Goal: Transaction & Acquisition: Book appointment/travel/reservation

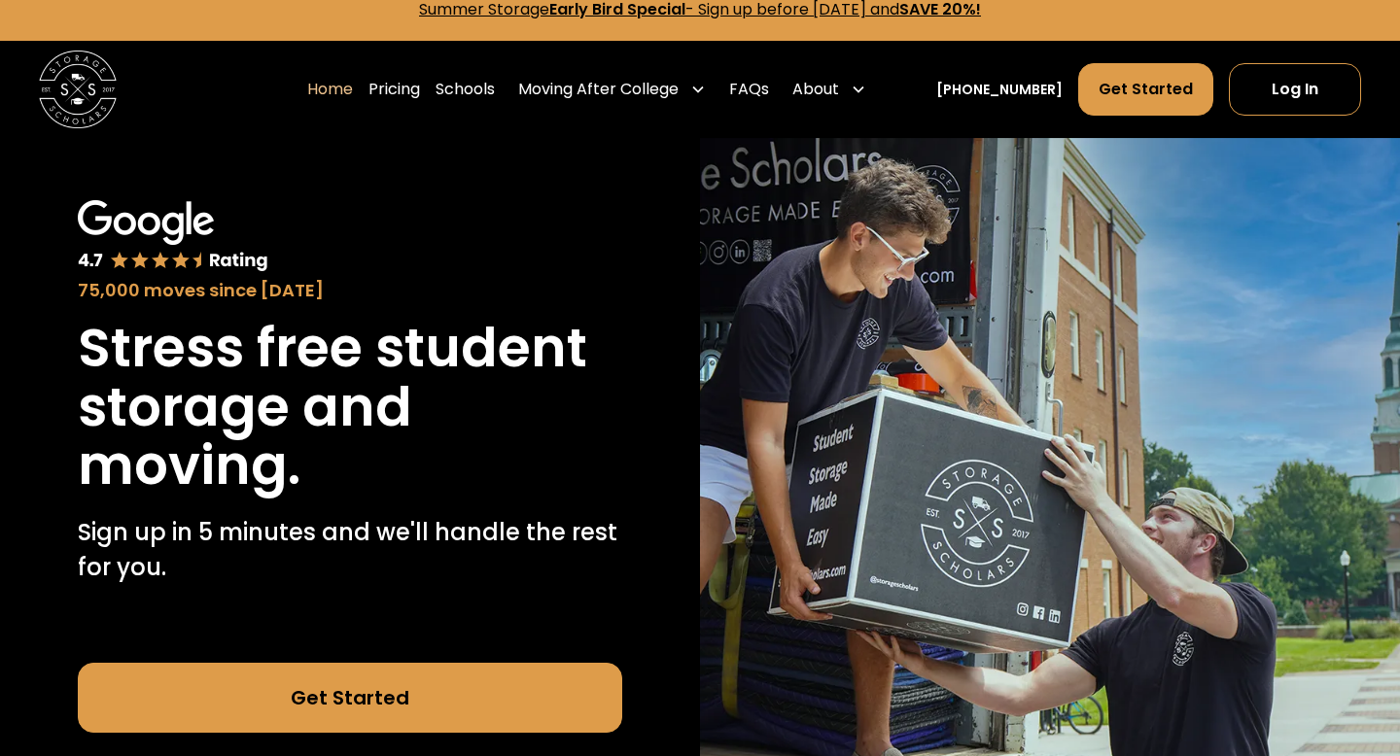
scroll to position [29, 0]
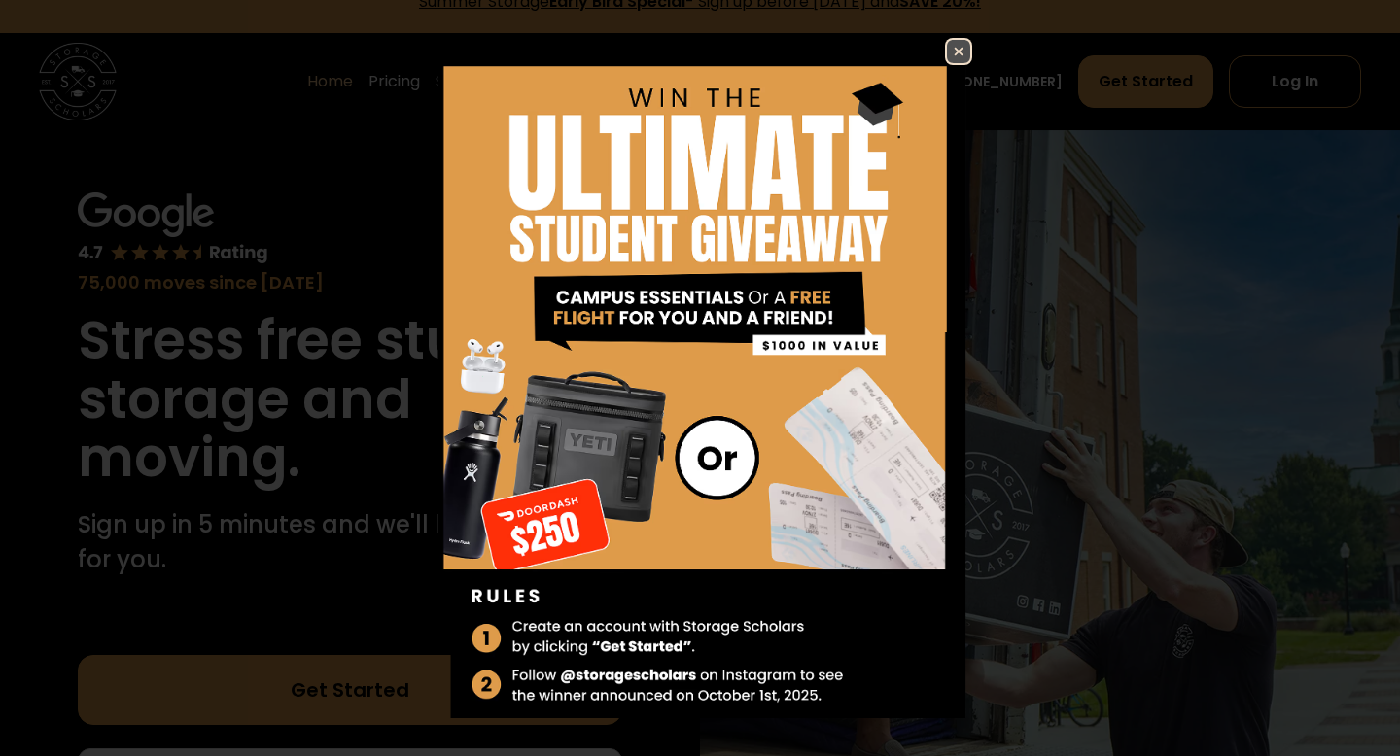
click at [962, 61] on img at bounding box center [958, 51] width 23 height 23
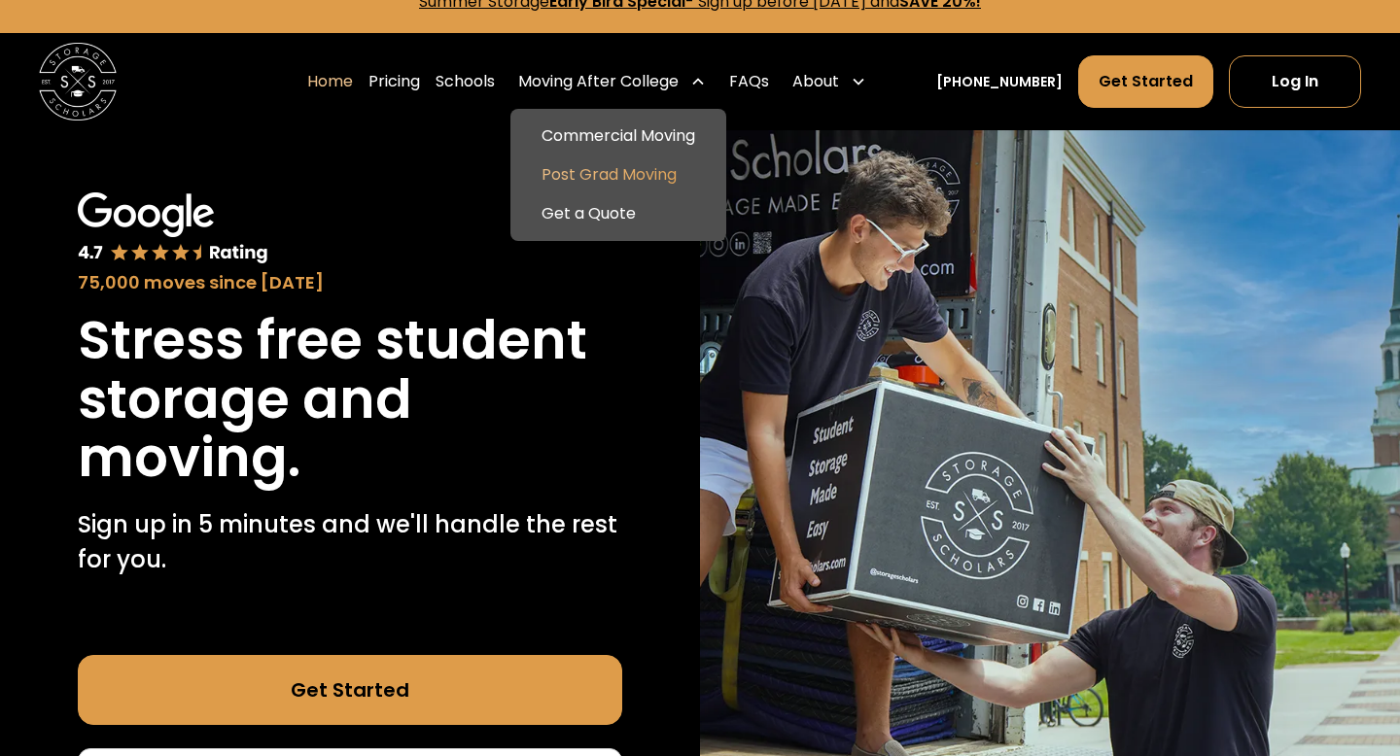
click at [680, 176] on link "Post Grad Moving" at bounding box center [618, 175] width 200 height 39
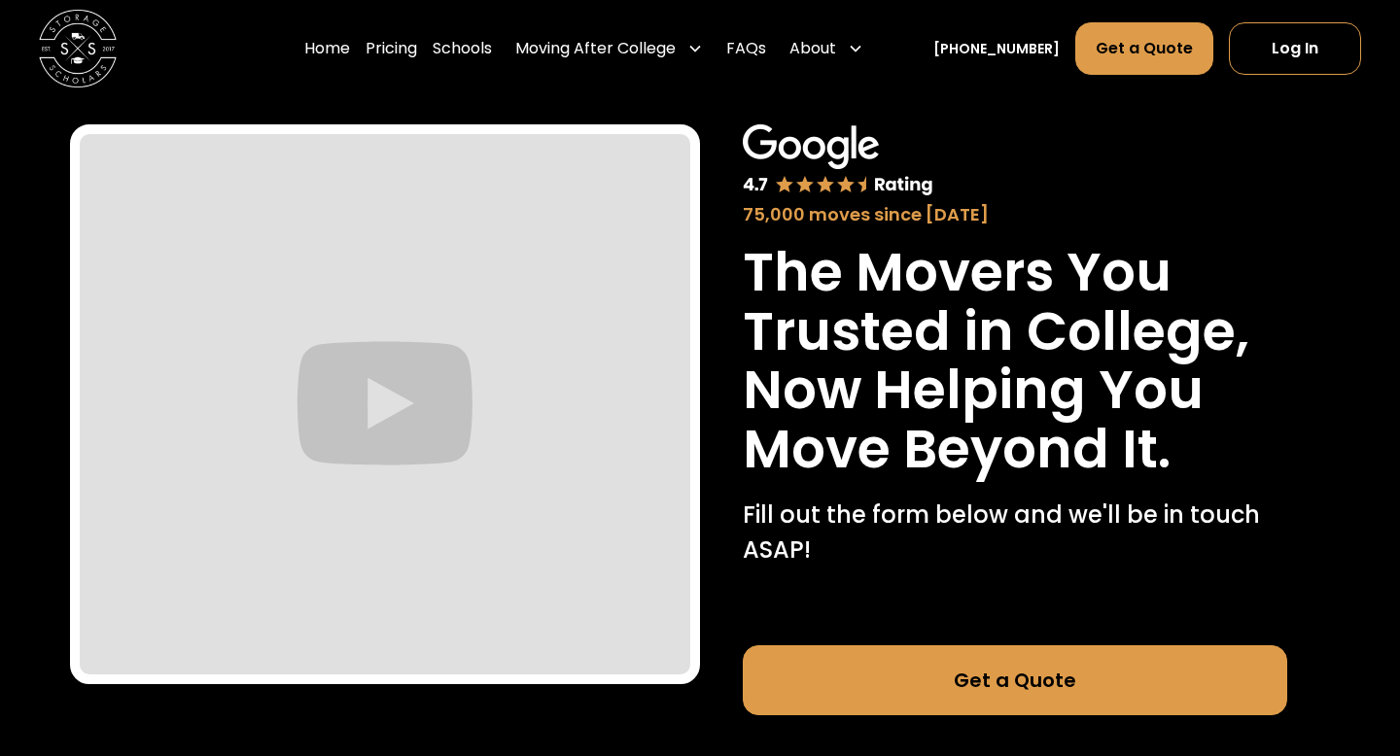
scroll to position [36, 0]
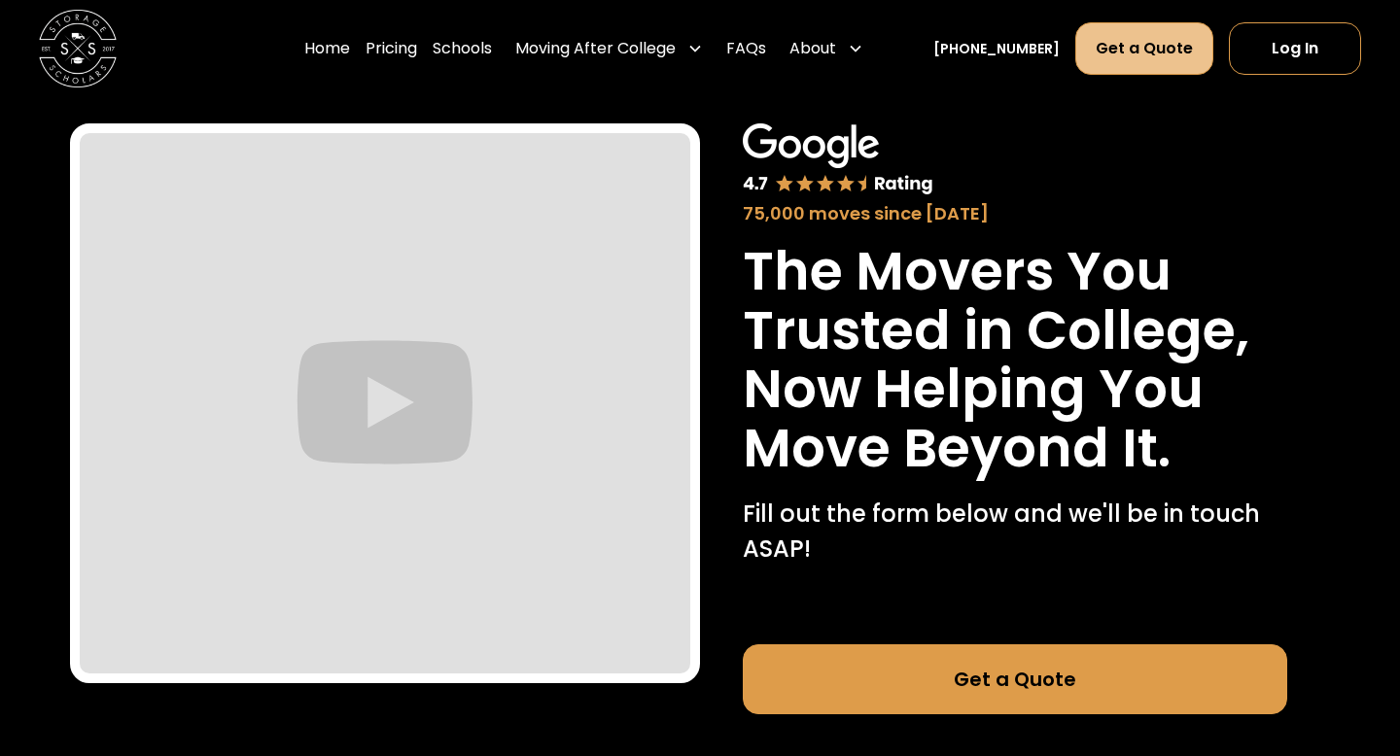
click at [1111, 45] on link "Get a Quote" at bounding box center [1144, 48] width 138 height 53
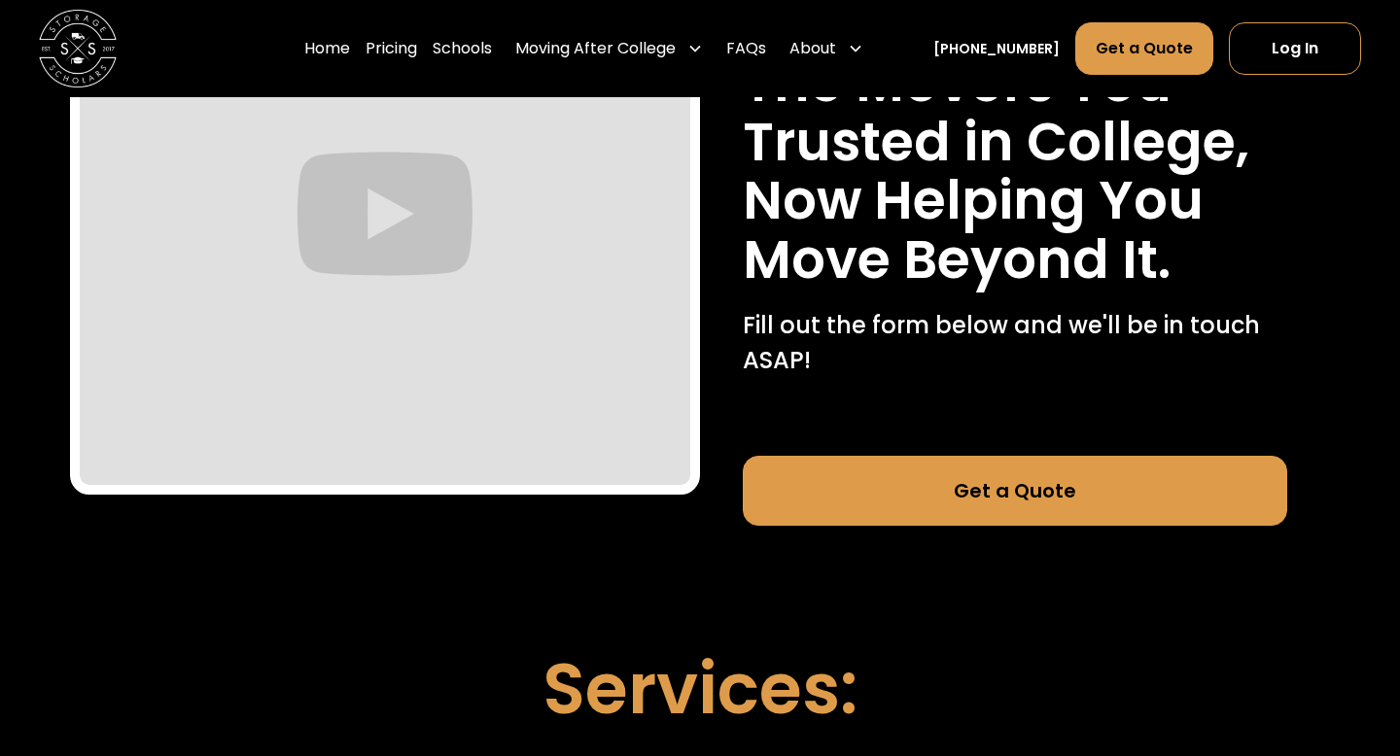
scroll to position [219, 0]
